Goal: Task Accomplishment & Management: Manage account settings

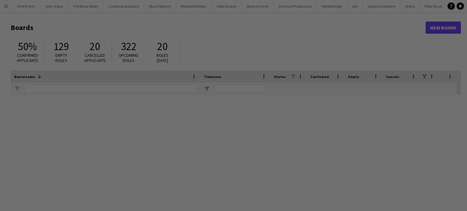
type input "***"
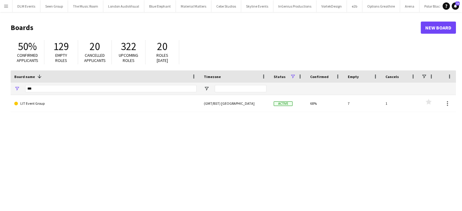
click at [6, 5] on app-icon "Menu" at bounding box center [6, 6] width 5 height 5
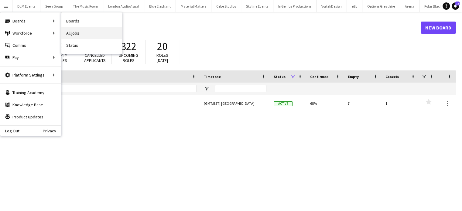
click at [77, 37] on link "All jobs" at bounding box center [91, 33] width 61 height 12
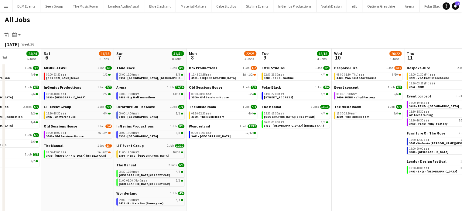
scroll to position [0, 260]
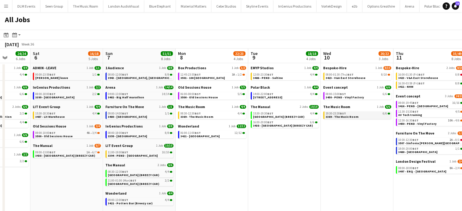
click at [379, 116] on link "19:30-23:30 BST 6/6 3369 - The Music Room" at bounding box center [358, 115] width 64 height 7
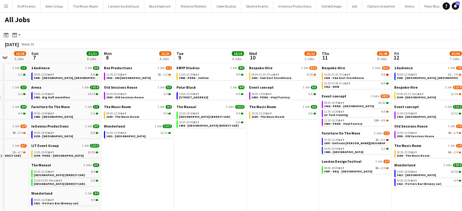
scroll to position [0, 208]
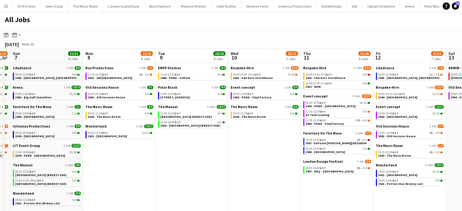
click at [276, 71] on app-calendar-brief-board "Bespoke-Hire 1 Job 8/10 08:00-01:30 (Thu) BST 8/10 3423 - V&A East Storehouse" at bounding box center [265, 73] width 68 height 15
click at [276, 75] on div "08:00-01:30 (Thu) BST 8/10" at bounding box center [265, 74] width 64 height 3
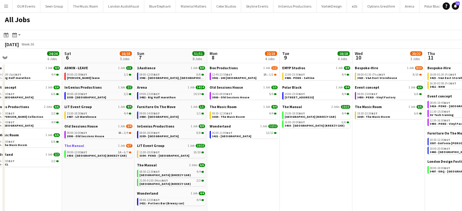
scroll to position [0, 229]
click at [251, 75] on div "12:45-23:55 BST 3A • 1/2" at bounding box center [244, 74] width 64 height 3
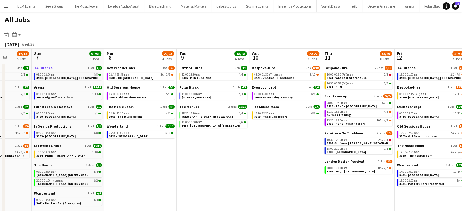
scroll to position [0, 259]
click at [298, 74] on div "08:00-01:30 (Thu) BST 8/10" at bounding box center [286, 74] width 64 height 3
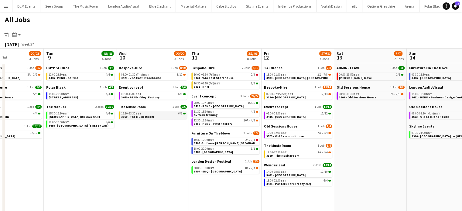
scroll to position [0, 247]
click at [300, 155] on link "19:30-22:30 BST 9A • 1/4 3369 - The Music Room" at bounding box center [298, 153] width 64 height 7
click at [304, 97] on link "09:00-02:15 (Sat) BST 12/14 3344 - Guild Hall" at bounding box center [298, 95] width 64 height 7
click at [93, 78] on link "12:00-23:30 BST 4/4 3486 - PEND - Saltine" at bounding box center [80, 76] width 64 height 7
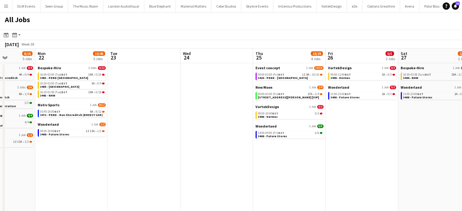
scroll to position [0, 255]
click at [293, 113] on div "08:00-10:00 BST 0/3" at bounding box center [290, 113] width 64 height 3
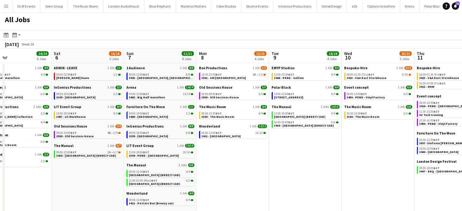
scroll to position [0, 153]
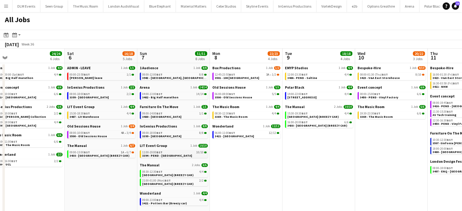
click at [186, 156] on link "11:00-19:00 BST 10/10 3394 - PEND - Parliament Square" at bounding box center [174, 153] width 64 height 7
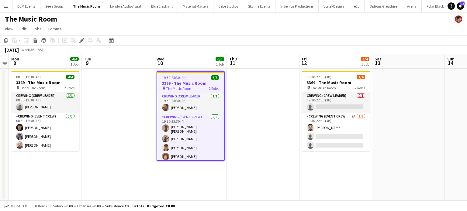
scroll to position [9, 0]
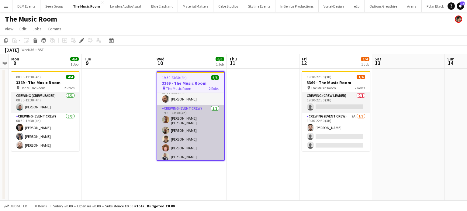
click at [181, 138] on app-card-role "Crewing (Event Crew) 5/5 19:30-23:30 (4h) Jason John Aspinall Stephon Johnson D…" at bounding box center [190, 134] width 67 height 58
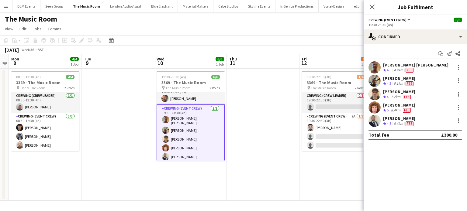
click at [399, 104] on div "Alfie Dyer" at bounding box center [399, 104] width 32 height 5
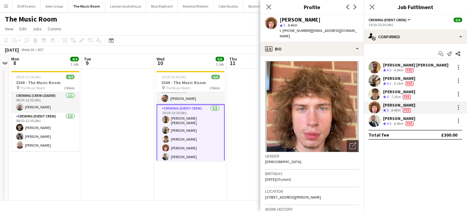
click at [144, 147] on app-date-cell at bounding box center [117, 135] width 73 height 132
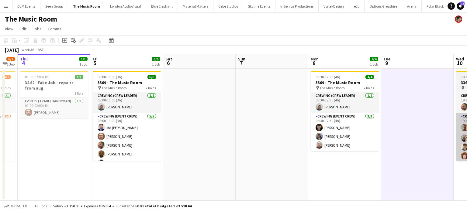
scroll to position [0, 128]
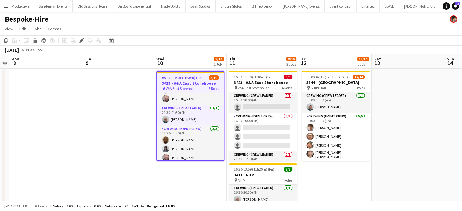
scroll to position [77, 0]
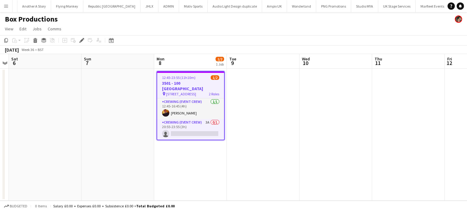
scroll to position [0, 535]
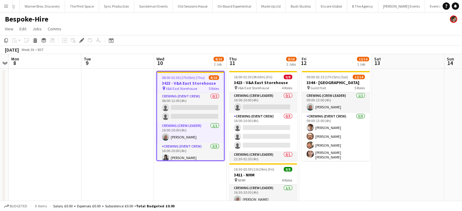
scroll to position [0, 1773]
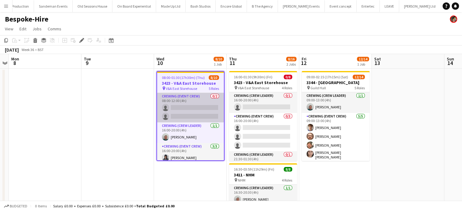
click at [202, 120] on app-card-role "Crewing (Event Crew) 0/2 08:00-12:00 (4h) single-neutral-actions single-neutral…" at bounding box center [190, 107] width 67 height 29
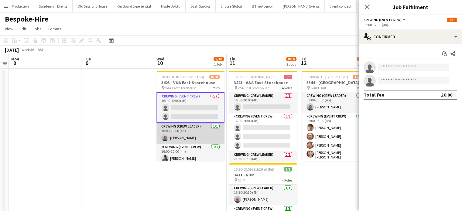
scroll to position [0, 0]
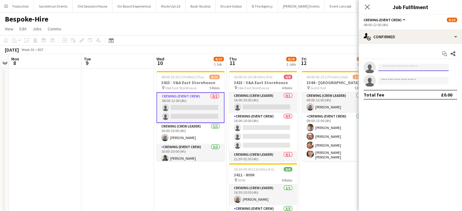
click at [409, 67] on input at bounding box center [414, 67] width 71 height 7
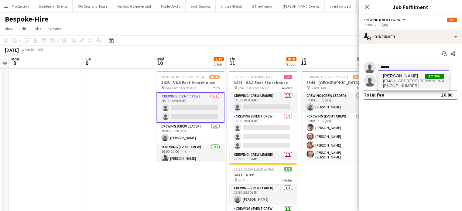
type input "******"
click at [404, 78] on span "[PERSON_NAME]" at bounding box center [400, 76] width 35 height 5
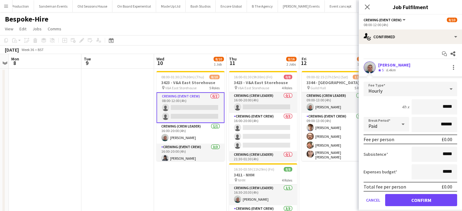
click button "Confirm" at bounding box center [422, 200] width 72 height 12
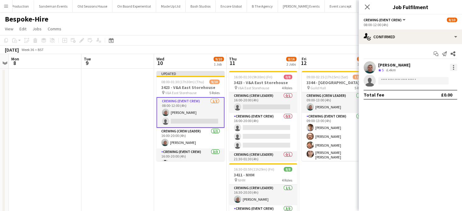
click at [454, 68] on div at bounding box center [453, 67] width 1 height 1
click at [265, 126] on div at bounding box center [231, 105] width 462 height 211
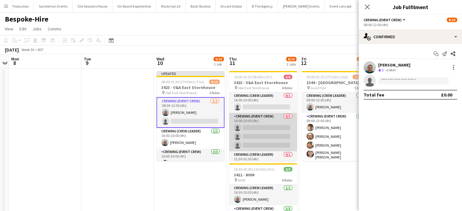
click at [265, 127] on app-card-role "Crewing (Event Crew) 0/3 16:00-20:00 (4h) single-neutral-actions single-neutral…" at bounding box center [263, 132] width 68 height 38
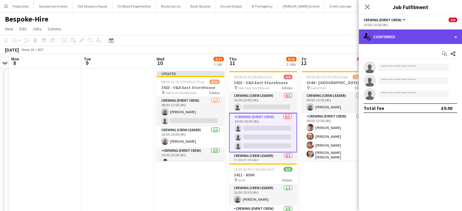
click at [410, 40] on div "single-neutral-actions-check-2 Confirmed" at bounding box center [410, 36] width 103 height 15
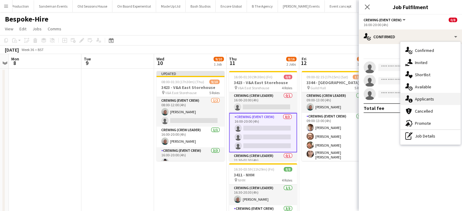
click at [426, 97] on span "Applicants" at bounding box center [424, 98] width 19 height 5
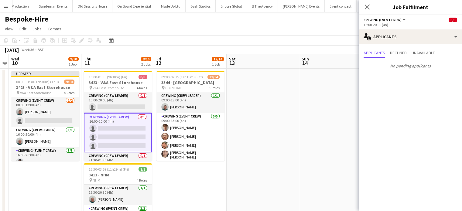
scroll to position [0, 239]
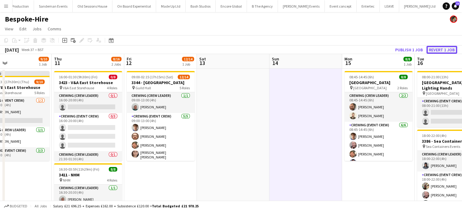
click at [438, 51] on button "Revert 1 job" at bounding box center [442, 50] width 31 height 8
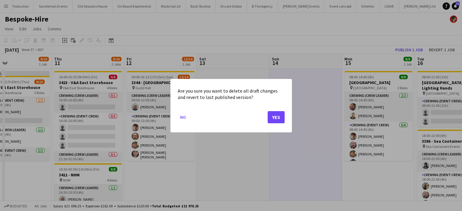
click at [272, 124] on mat-dialog-actions "No Yes" at bounding box center [231, 119] width 107 height 26
click at [274, 121] on button "Yes" at bounding box center [276, 117] width 17 height 12
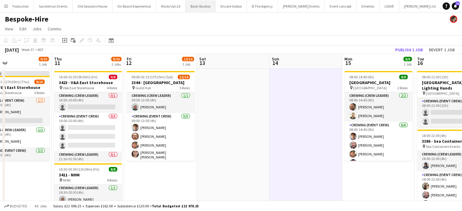
drag, startPoint x: 274, startPoint y: 121, endPoint x: 93, endPoint y: 4, distance: 215.5
click at [93, 4] on div "Menu Boards Boards Boards All jobs Status Workforce Workforce My Workforce Recr…" at bounding box center [231, 197] width 462 height 394
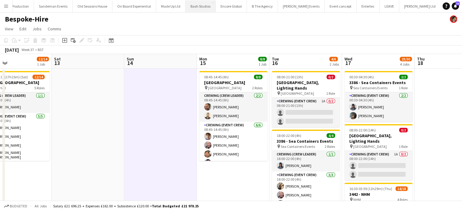
scroll to position [0, 151]
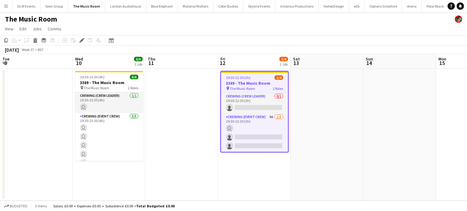
scroll to position [0, 209]
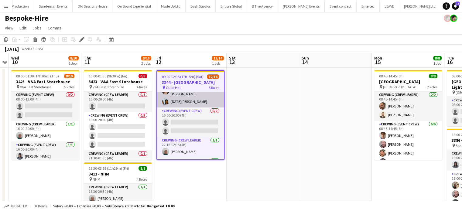
scroll to position [70, 0]
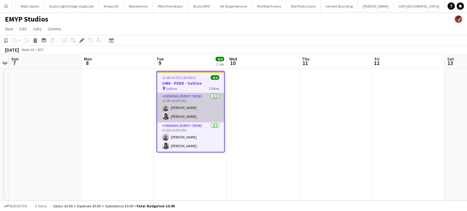
scroll to position [0, 699]
click at [195, 116] on app-card-role "Crewing (Event Crew) 2/2 12:00-14:00 (2h) Brayden Davison Kaine Caldeira" at bounding box center [190, 107] width 67 height 29
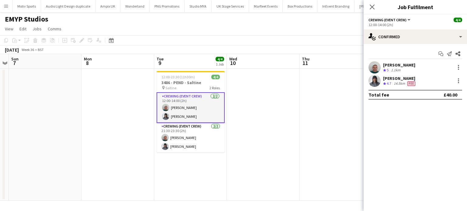
click at [414, 79] on div "[PERSON_NAME]" at bounding box center [399, 78] width 33 height 5
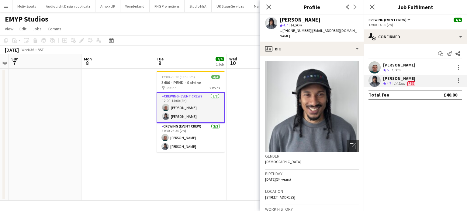
copy span "4407507381322"
copy span "+4407507381322"
drag, startPoint x: 308, startPoint y: 30, endPoint x: 282, endPoint y: 31, distance: 25.9
click at [282, 31] on span "t. +4407507381322" at bounding box center [296, 30] width 32 height 5
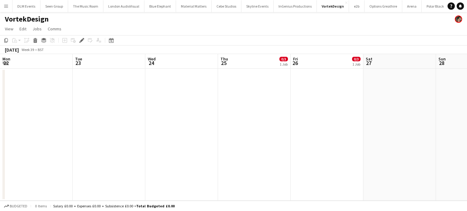
scroll to position [0, 209]
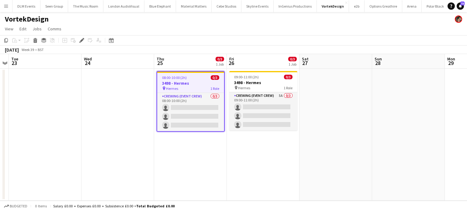
click at [180, 84] on h3 "3498 - Hermes" at bounding box center [190, 83] width 67 height 5
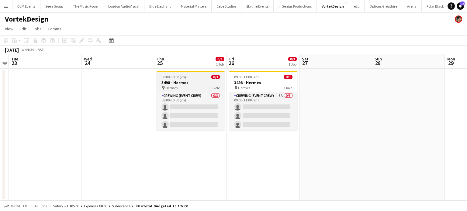
click at [180, 84] on h3 "3498 - Hermes" at bounding box center [191, 82] width 68 height 5
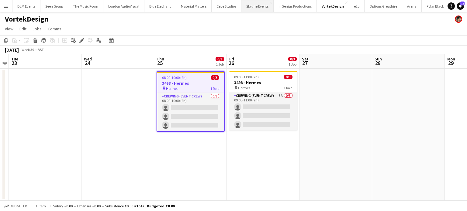
click at [81, 41] on icon at bounding box center [81, 40] width 3 height 3
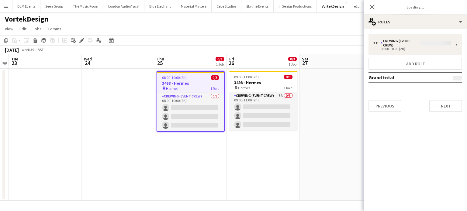
type input "*******"
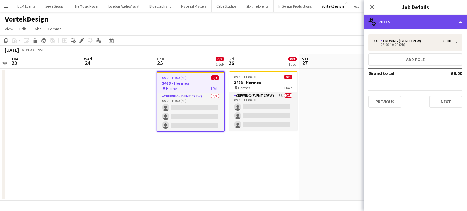
click at [437, 28] on div "multiple-users-add Roles" at bounding box center [415, 22] width 103 height 15
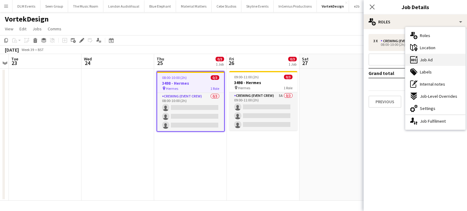
click at [438, 54] on div "ads-window Job Ad" at bounding box center [435, 60] width 60 height 12
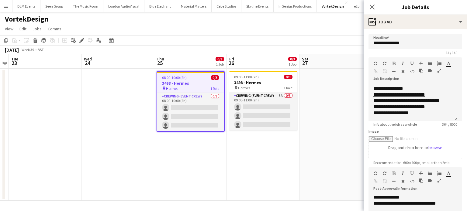
scroll to position [78, 0]
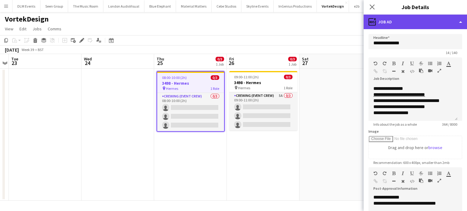
click at [407, 24] on div "ads-window Job Ad" at bounding box center [415, 22] width 103 height 15
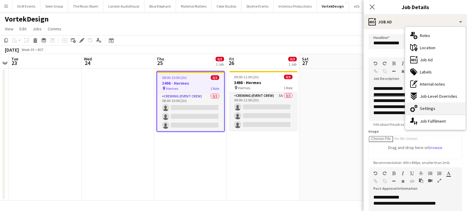
click at [433, 108] on span "Settings" at bounding box center [428, 108] width 16 height 5
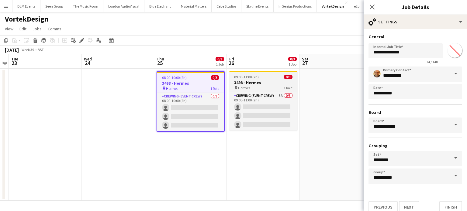
click at [269, 79] on div "09:00-11:00 (2h) 0/3" at bounding box center [263, 77] width 68 height 5
type input "*******"
type input "**********"
type input "*******"
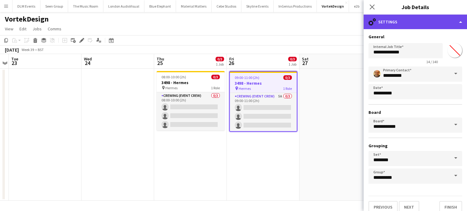
click at [394, 23] on div "cog-double-3 Settings" at bounding box center [415, 22] width 103 height 15
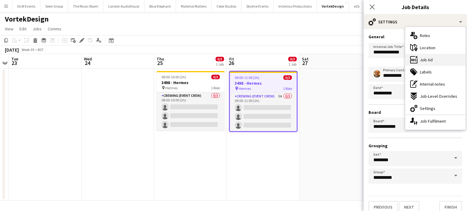
click at [425, 62] on span "Job Ad" at bounding box center [426, 59] width 13 height 5
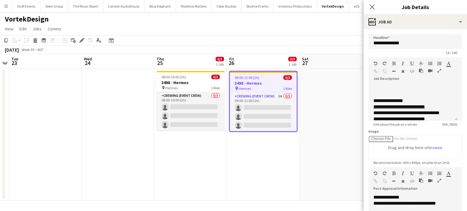
scroll to position [61, 0]
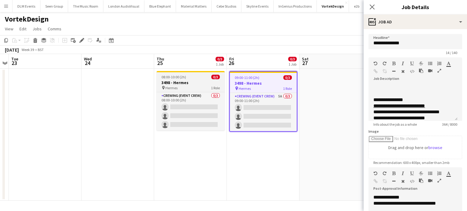
click at [191, 72] on div at bounding box center [191, 71] width 68 height 1
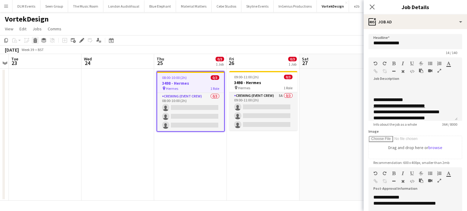
click at [34, 39] on icon "Delete" at bounding box center [35, 40] width 5 height 5
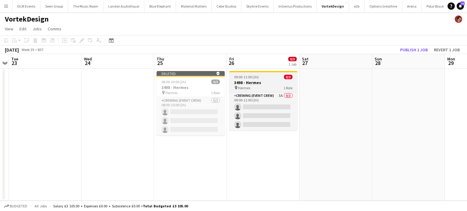
click at [273, 77] on div "09:00-11:00 (2h) 0/3" at bounding box center [263, 77] width 68 height 5
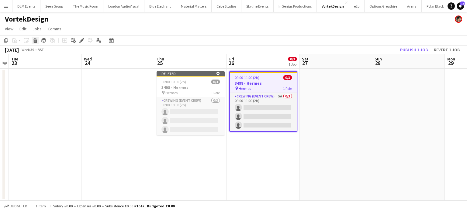
click at [36, 41] on icon at bounding box center [35, 41] width 3 height 3
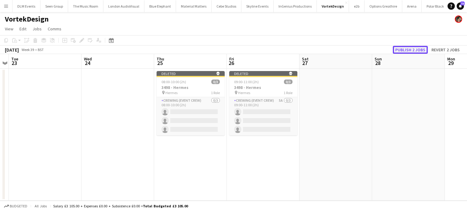
click at [420, 48] on button "Publish 2 jobs" at bounding box center [410, 50] width 35 height 8
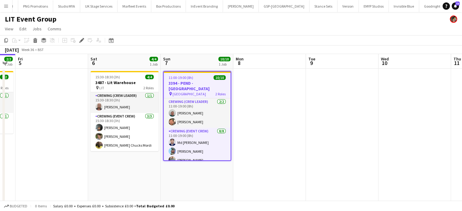
click at [181, 75] on span "11:00-19:00 (8h)" at bounding box center [181, 77] width 25 height 5
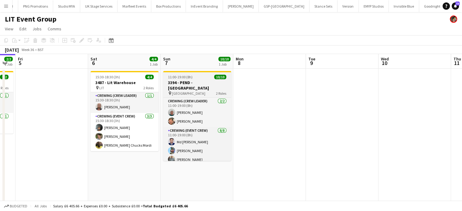
click at [181, 75] on span "11:00-19:00 (8h)" at bounding box center [180, 77] width 25 height 5
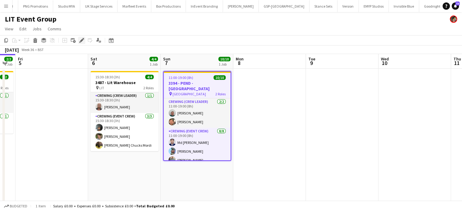
click at [82, 40] on icon at bounding box center [81, 40] width 3 height 3
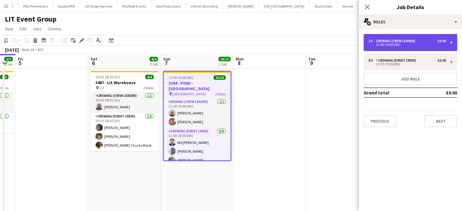
click at [428, 36] on div "2 x Crewing (Crew Leader) £0.00 11:00-19:00 (8h)" at bounding box center [411, 42] width 94 height 17
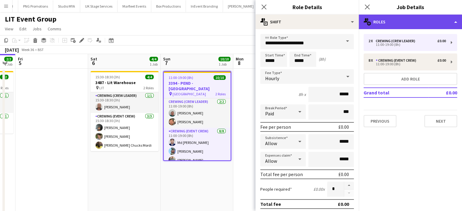
click at [401, 22] on div "multiple-users-add Roles" at bounding box center [410, 22] width 103 height 15
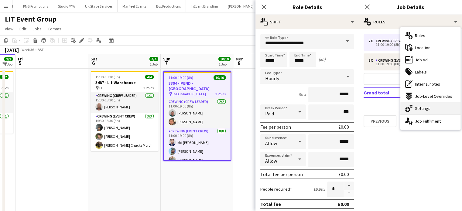
click at [419, 105] on div "cog-double-3 Settings" at bounding box center [431, 108] width 60 height 12
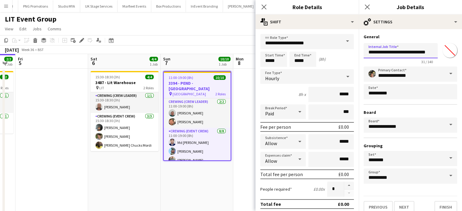
drag, startPoint x: 395, startPoint y: 52, endPoint x: 380, endPoint y: 54, distance: 15.0
click at [380, 54] on input "**********" at bounding box center [401, 50] width 74 height 15
type input "**********"
click at [241, 70] on app-date-cell at bounding box center [269, 146] width 73 height 155
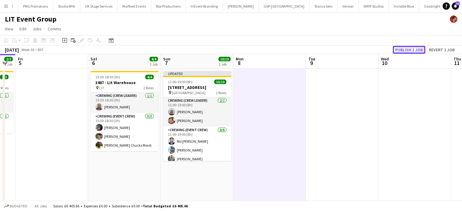
click at [410, 49] on button "Publish 1 job" at bounding box center [409, 50] width 33 height 8
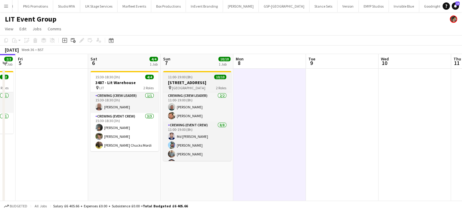
click at [182, 79] on span "11:00-19:00 (8h)" at bounding box center [180, 77] width 25 height 5
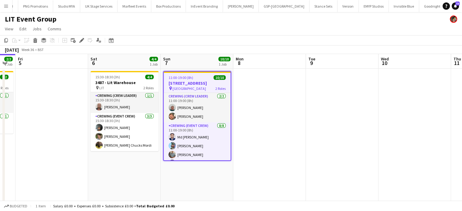
click at [182, 79] on span "11:00-19:00 (8h)" at bounding box center [181, 77] width 25 height 5
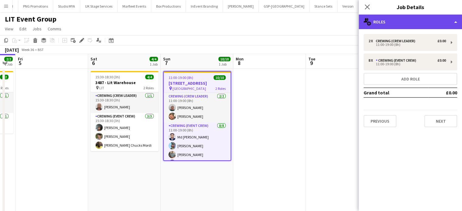
click at [443, 29] on div "multiple-users-add Roles" at bounding box center [410, 22] width 103 height 15
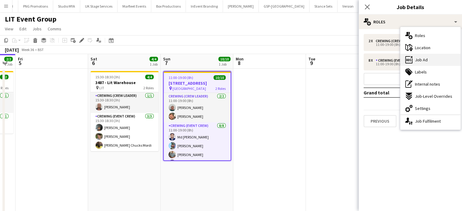
click at [430, 64] on div "ads-window Job Ad" at bounding box center [431, 60] width 60 height 12
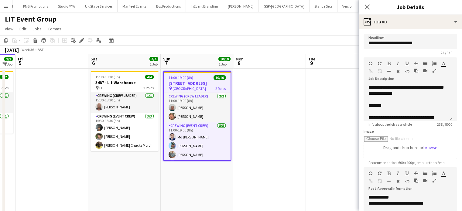
scroll to position [41, 0]
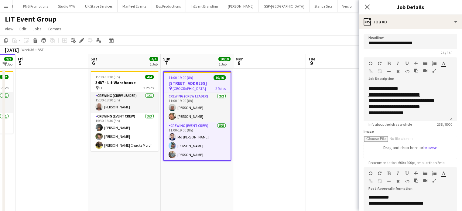
click at [278, 121] on app-date-cell at bounding box center [269, 146] width 73 height 155
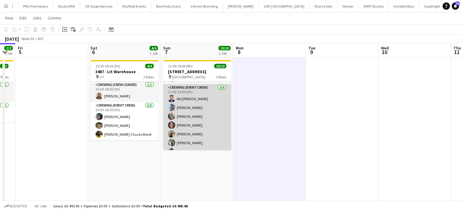
scroll to position [27, 0]
click at [226, 114] on app-card-role "Crewing (Event Crew) 8/8 11:00-19:00 (8h) Md Mosabbit Hridoy Liam Kinsella Dani…" at bounding box center [197, 125] width 68 height 82
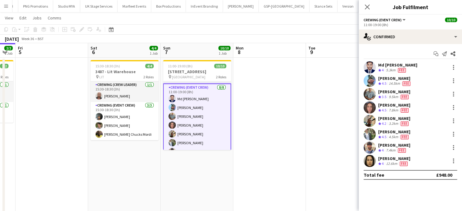
click at [394, 73] on div "Md Mosabbit Hridoy Crew rating 4 5.3km Fee" at bounding box center [410, 67] width 103 height 12
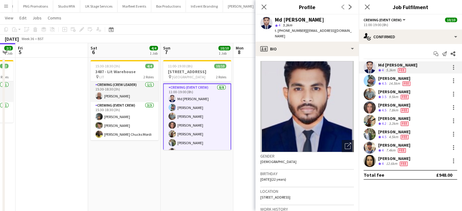
drag, startPoint x: 313, startPoint y: 21, endPoint x: 283, endPoint y: 20, distance: 30.1
click at [283, 20] on div "Md Mosabbit Hridoy" at bounding box center [314, 19] width 79 height 5
copy div "Mosabbit Hridoy"
click at [397, 118] on div "Stephon Johnson" at bounding box center [395, 118] width 32 height 5
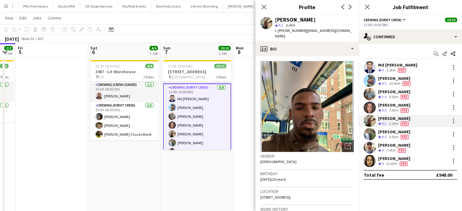
click at [401, 108] on div "Fee" at bounding box center [405, 110] width 10 height 5
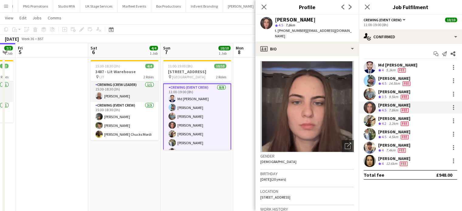
click at [315, 21] on div "Jekaterina Berezina" at bounding box center [295, 19] width 41 height 5
copy div "Jekaterina Berezina"
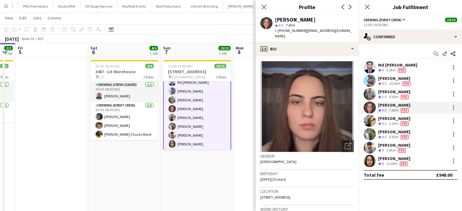
click at [386, 160] on div "Ludmila Silveira" at bounding box center [395, 158] width 32 height 5
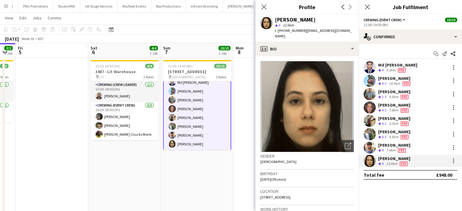
click at [296, 20] on div "Ludmila Silveira" at bounding box center [295, 19] width 41 height 5
copy div "Ludmila Silveira"
copy span ". +4407377342566"
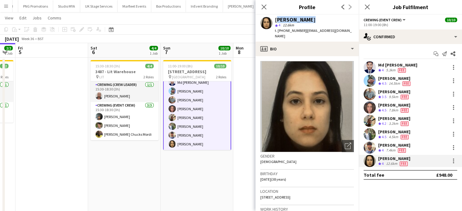
copy span "+4407377342566"
drag, startPoint x: 304, startPoint y: 30, endPoint x: 278, endPoint y: 33, distance: 25.7
click at [278, 33] on span "t. +4407377342566" at bounding box center [291, 30] width 32 height 5
click at [405, 148] on span "Fee" at bounding box center [402, 150] width 8 height 5
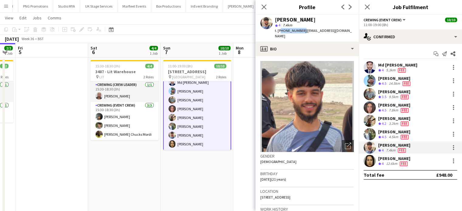
copy span "447786894027"
drag, startPoint x: 302, startPoint y: 30, endPoint x: 278, endPoint y: 34, distance: 23.3
click at [278, 34] on div "Faris Ali star 4 7.4km t. +447786894027 | farisali1516@gmail.com" at bounding box center [307, 28] width 103 height 27
copy span "+447786894027"
click at [408, 136] on span "Fee" at bounding box center [405, 137] width 8 height 5
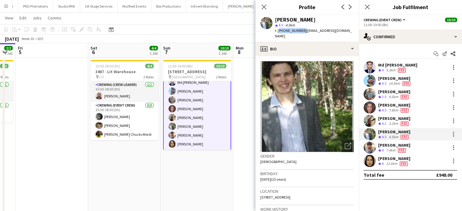
drag, startPoint x: 301, startPoint y: 29, endPoint x: 278, endPoint y: 32, distance: 23.3
click at [278, 32] on span "t. +447746350107" at bounding box center [291, 30] width 32 height 5
copy span "+447746350107"
click at [396, 125] on div "3.2km" at bounding box center [394, 123] width 12 height 5
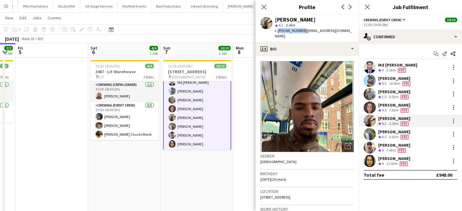
copy span "+447951879132"
drag, startPoint x: 301, startPoint y: 33, endPoint x: 278, endPoint y: 35, distance: 22.9
click at [278, 35] on div "Stephon Johnson star 4.2 3.2km t. +447951879132 | stephonjohnson876@gmail.com" at bounding box center [307, 28] width 103 height 27
copy span "+447951879132"
click at [387, 106] on div "Jekaterina Berezina" at bounding box center [395, 104] width 32 height 5
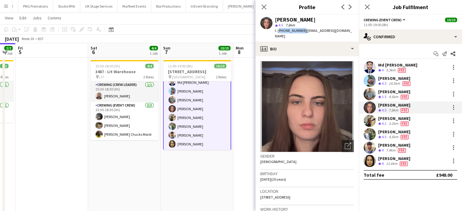
drag, startPoint x: 301, startPoint y: 31, endPoint x: 278, endPoint y: 32, distance: 23.4
click at [278, 32] on span "t. +447498966647" at bounding box center [291, 30] width 32 height 5
click at [404, 99] on span "Fee" at bounding box center [405, 97] width 8 height 5
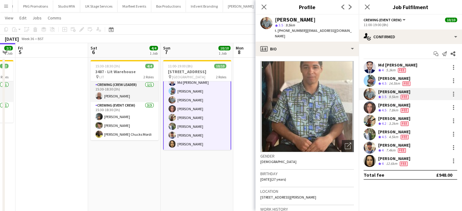
drag, startPoint x: 303, startPoint y: 31, endPoint x: 277, endPoint y: 34, distance: 26.3
click at [277, 34] on div "Daniel Slack star 3.5 9.5km t. +4407761650349 | danielslack92@gmail.com" at bounding box center [307, 28] width 103 height 27
drag, startPoint x: 278, startPoint y: 31, endPoint x: 303, endPoint y: 34, distance: 25.7
click at [303, 34] on div "Daniel Slack star 3.5 9.5km t. +4407761650349 | danielslack92@gmail.com" at bounding box center [307, 28] width 103 height 27
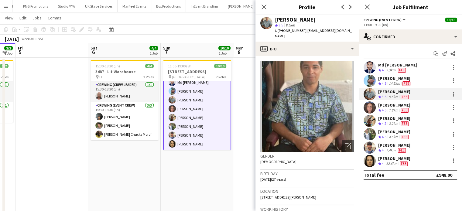
click at [400, 82] on div "14.5km" at bounding box center [395, 83] width 14 height 5
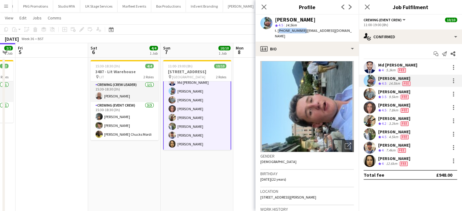
drag, startPoint x: 301, startPoint y: 31, endPoint x: 278, endPoint y: 33, distance: 23.2
click at [278, 33] on div "t. +447362728112 | liamkinsella2003@icloud.com" at bounding box center [314, 33] width 79 height 11
click at [417, 67] on div "Md Mosabbit Hridoy Crew rating 4 5.3km Fee" at bounding box center [410, 67] width 103 height 12
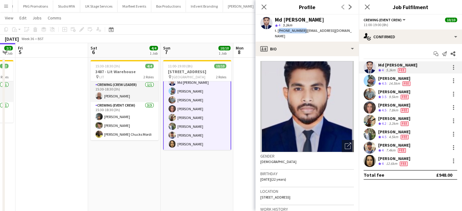
drag, startPoint x: 301, startPoint y: 31, endPoint x: 278, endPoint y: 33, distance: 23.8
click at [278, 33] on div "t. +447940749875 | mosabbithridoy22@gmail.com" at bounding box center [314, 33] width 79 height 11
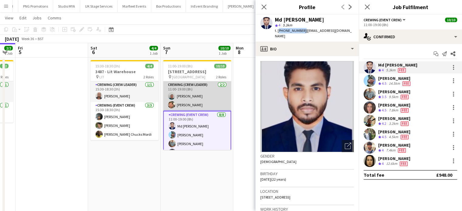
click at [191, 97] on app-card-role "Crewing (Crew Leader) 2/2 11:00-19:00 (8h) Brayden Davison Adam McCarter" at bounding box center [197, 95] width 68 height 29
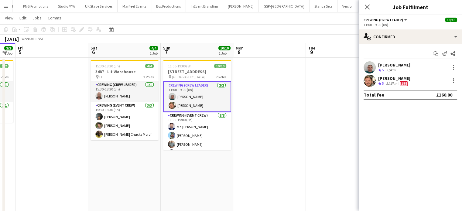
click at [418, 78] on div "Adam McCarter Crew rating 5 11.5km Fee" at bounding box center [410, 81] width 103 height 12
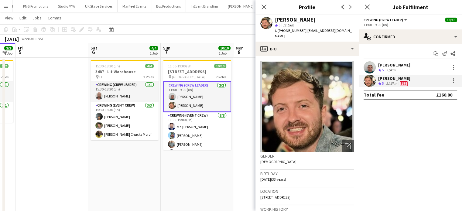
click at [303, 26] on div "star 5 11.5km" at bounding box center [314, 24] width 79 height 5
click at [300, 30] on span "t. +447852598823" at bounding box center [291, 30] width 32 height 5
drag, startPoint x: 301, startPoint y: 31, endPoint x: 278, endPoint y: 33, distance: 22.5
click at [278, 33] on span "t. +447852598823" at bounding box center [291, 30] width 32 height 5
